Goal: Transaction & Acquisition: Download file/media

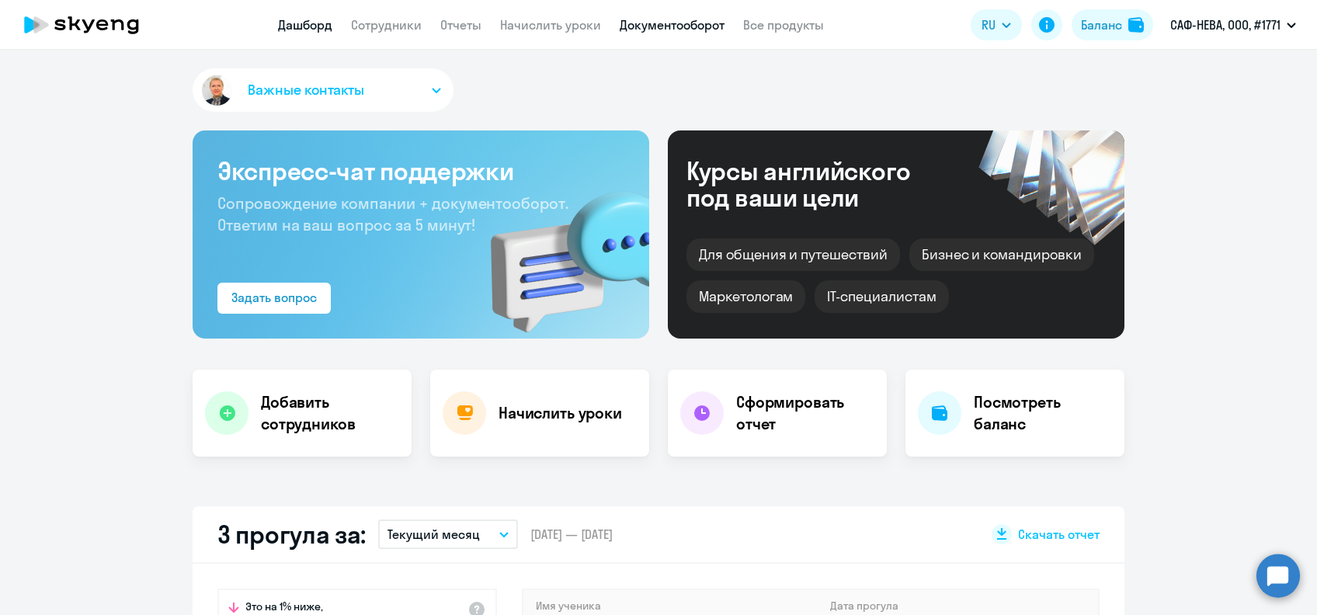
click at [652, 27] on link "Документооборот" at bounding box center [672, 25] width 105 height 16
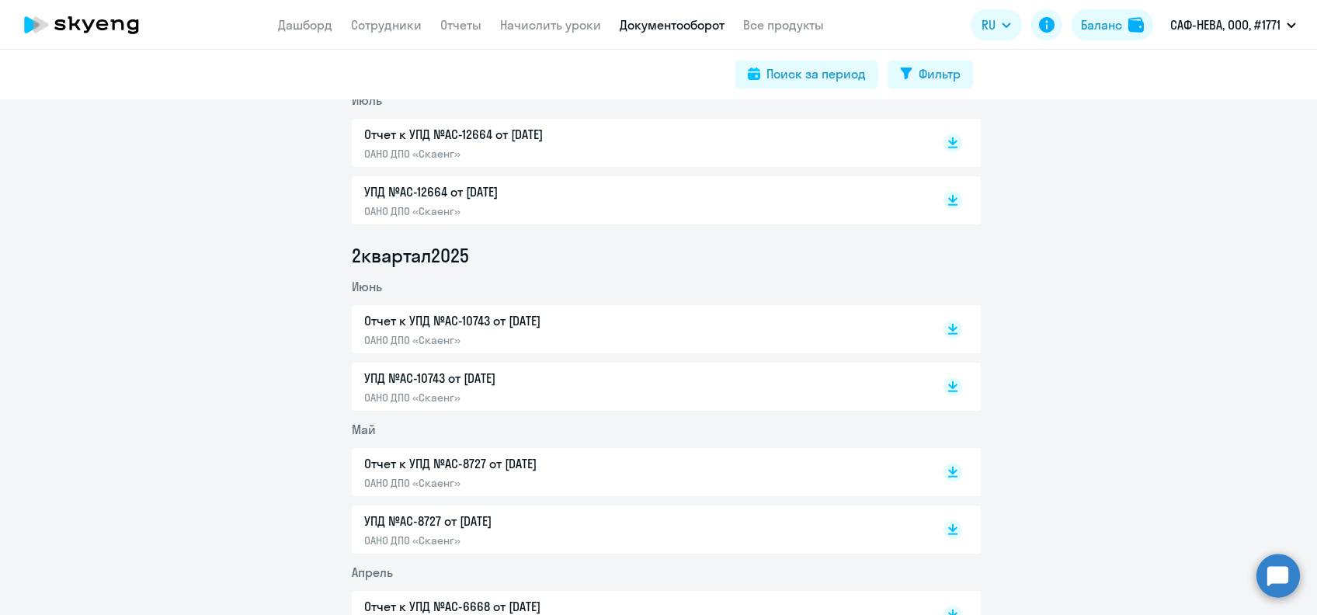
scroll to position [517, 0]
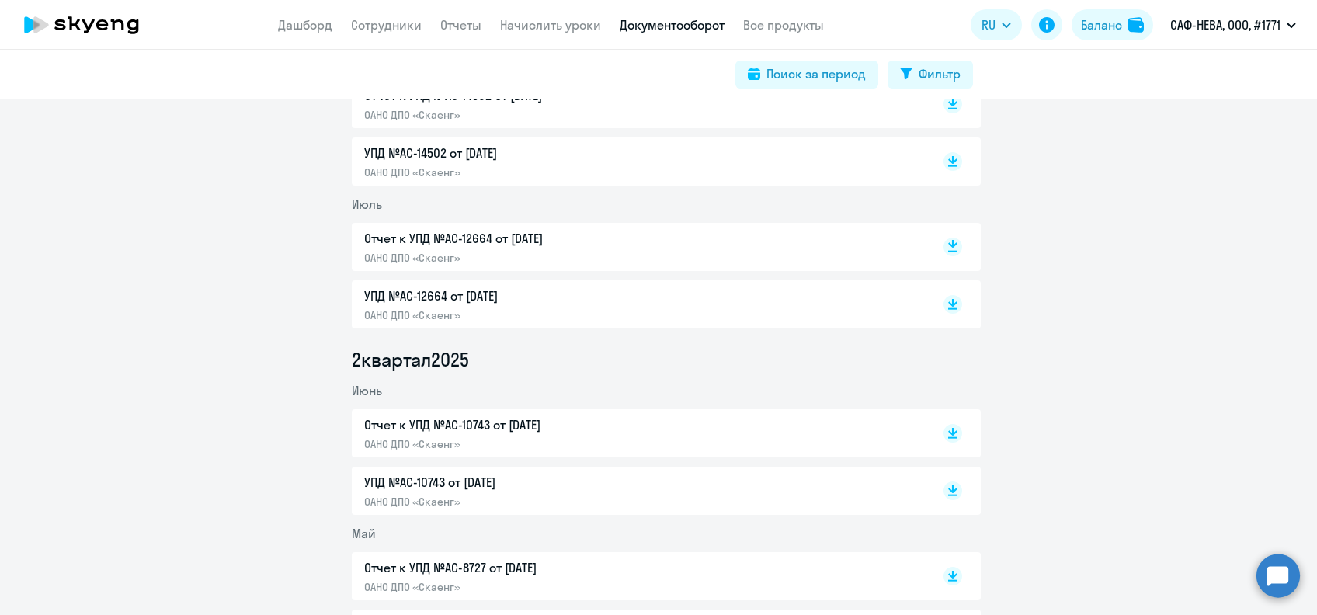
click at [944, 248] on rect at bounding box center [952, 247] width 19 height 19
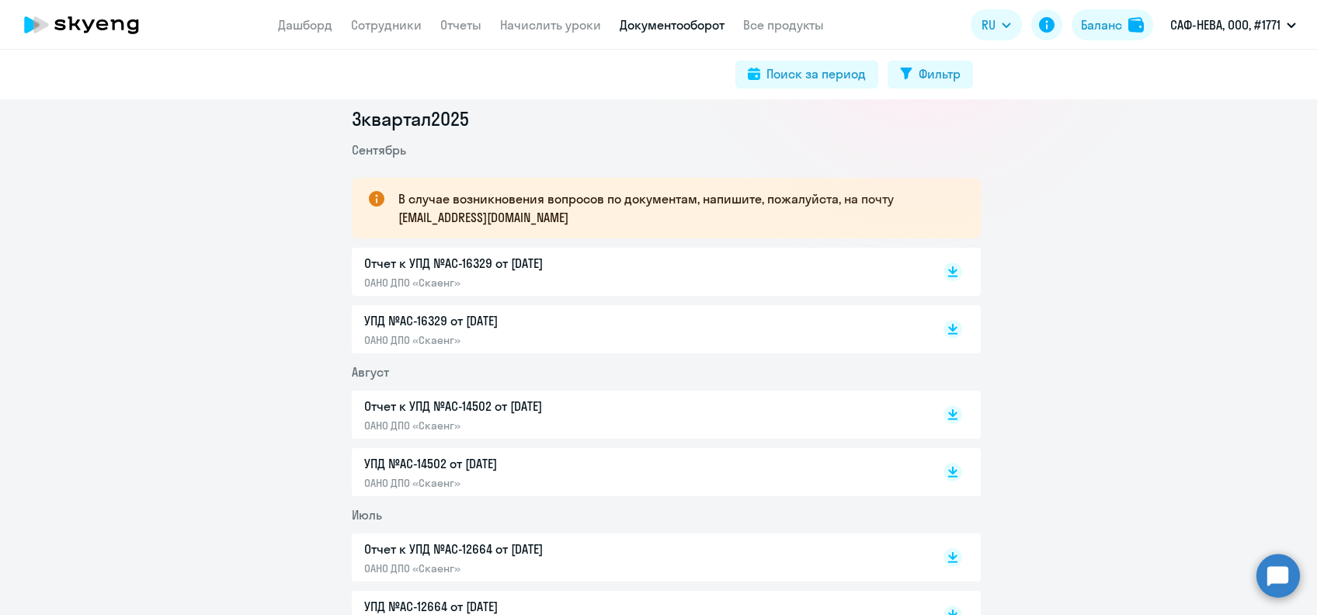
scroll to position [311, 0]
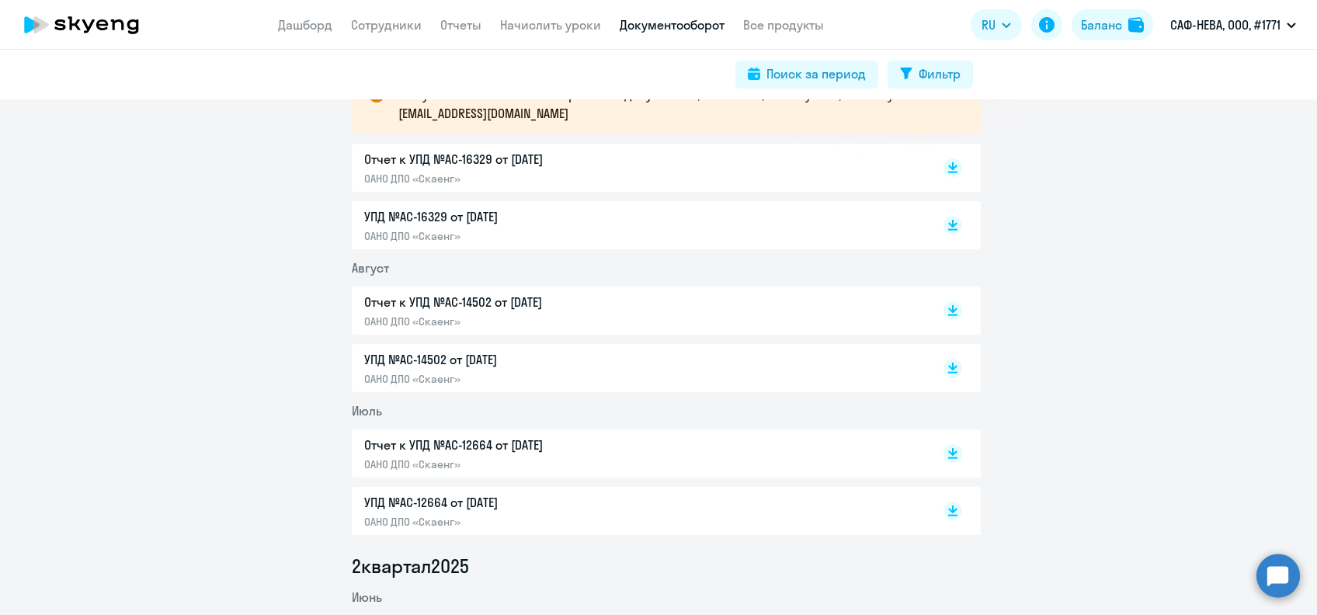
click at [880, 316] on div "Отчет к УПД №AC-14502 от [DATE] ОАНО ДПО «Скаенг»" at bounding box center [637, 311] width 547 height 36
click at [948, 307] on icon at bounding box center [952, 308] width 9 height 8
click at [943, 167] on rect at bounding box center [952, 167] width 19 height 19
